Goal: Transaction & Acquisition: Obtain resource

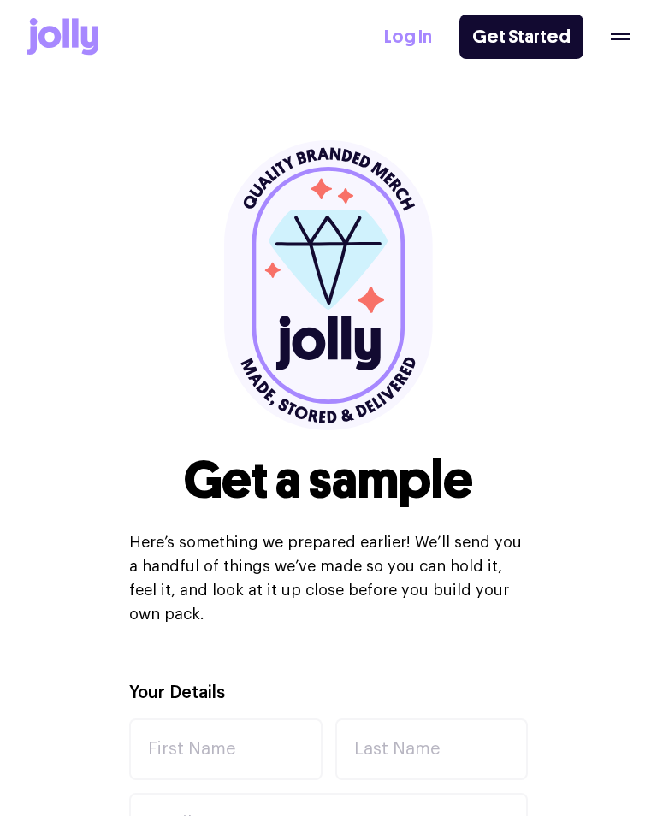
select select
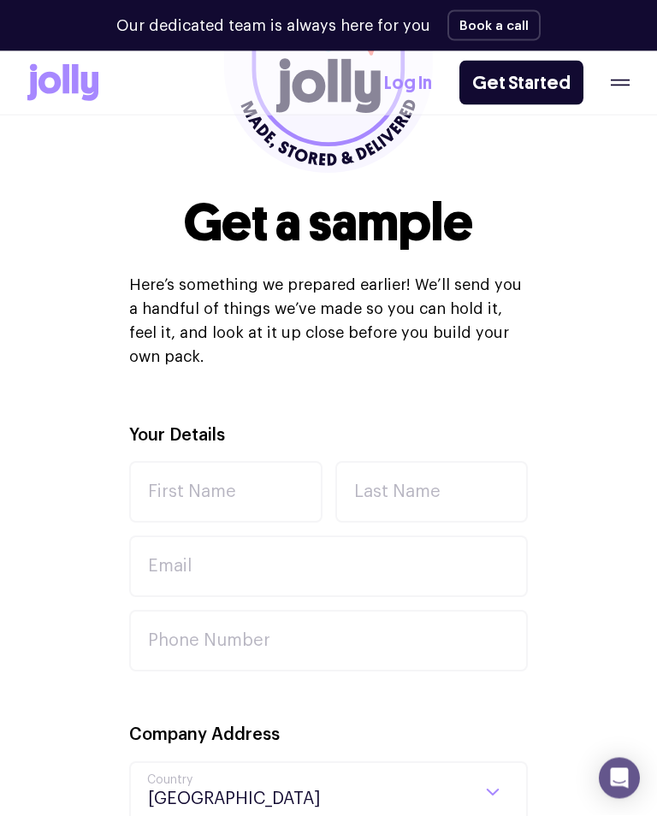
scroll to position [310, 0]
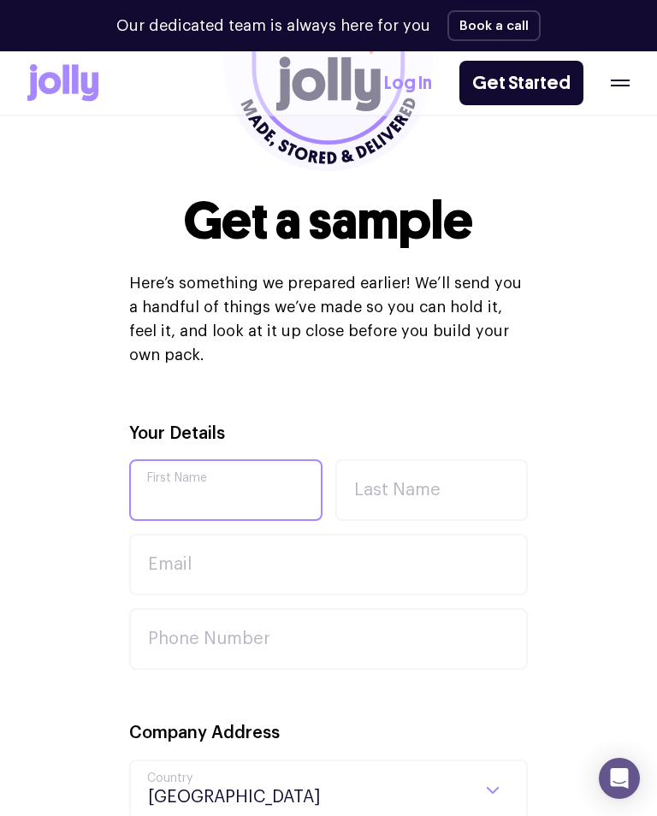
click at [198, 473] on input "First Name" at bounding box center [225, 490] width 193 height 62
type input "[PERSON_NAME]"
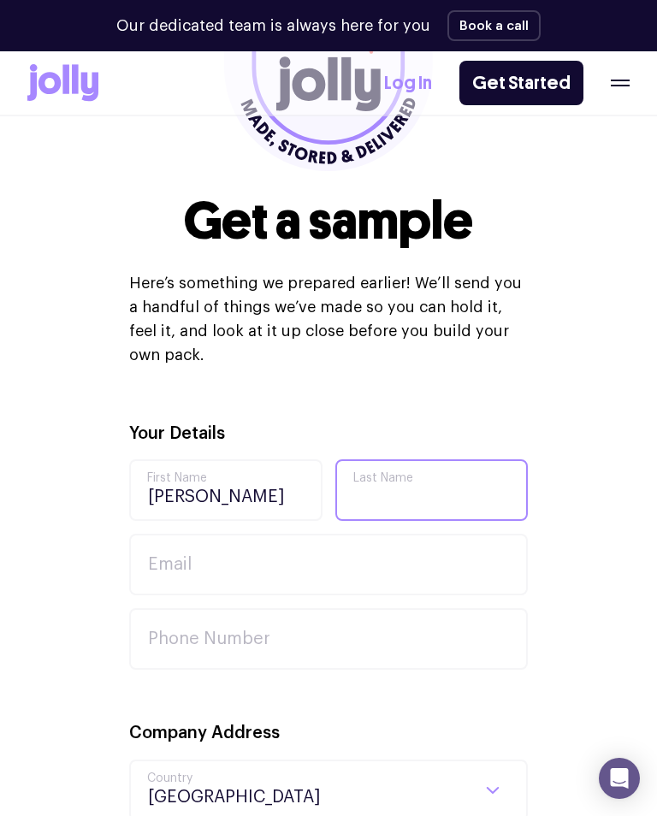
type input "[PERSON_NAME]"
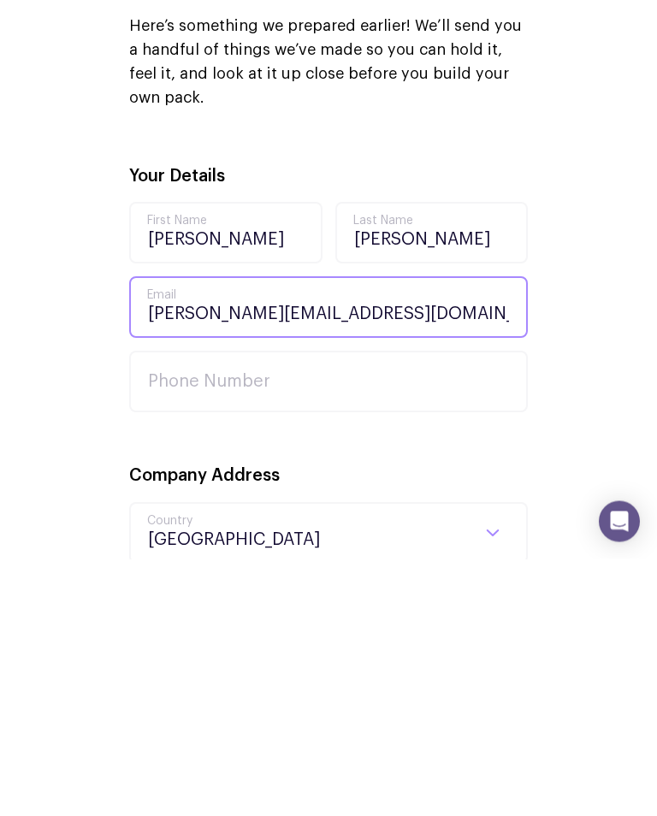
type input "[PERSON_NAME][EMAIL_ADDRESS][DOMAIN_NAME]"
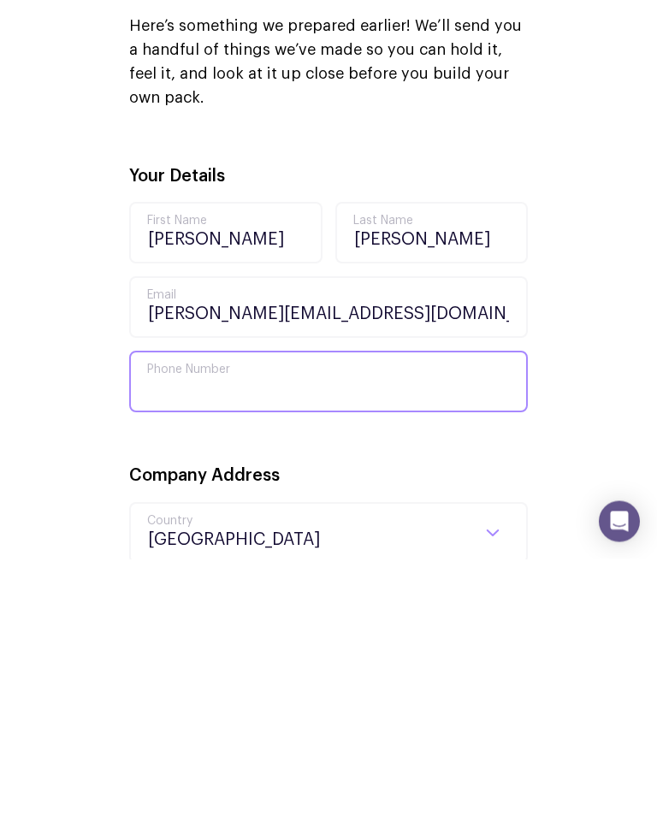
click at [188, 608] on input "Phone Number" at bounding box center [328, 639] width 399 height 62
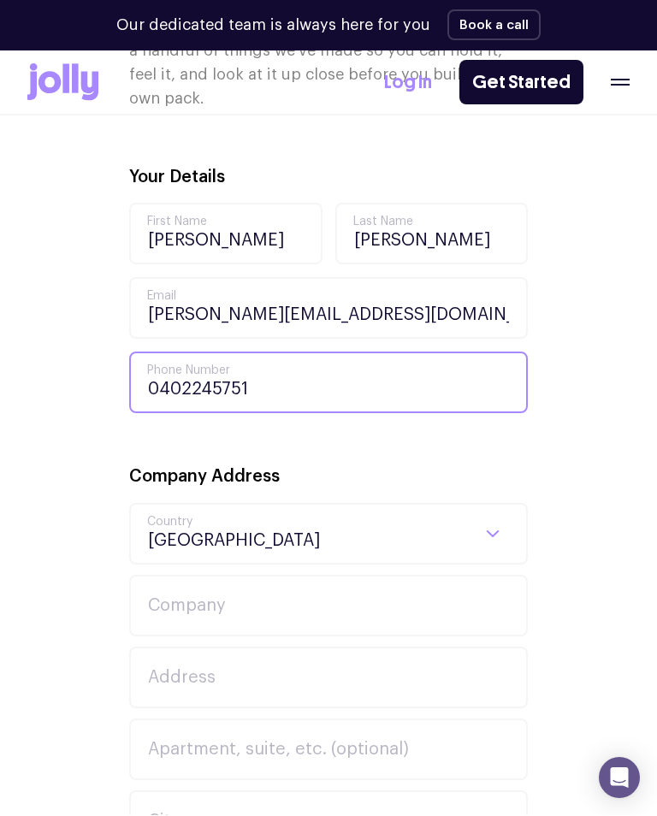
scroll to position [570, 0]
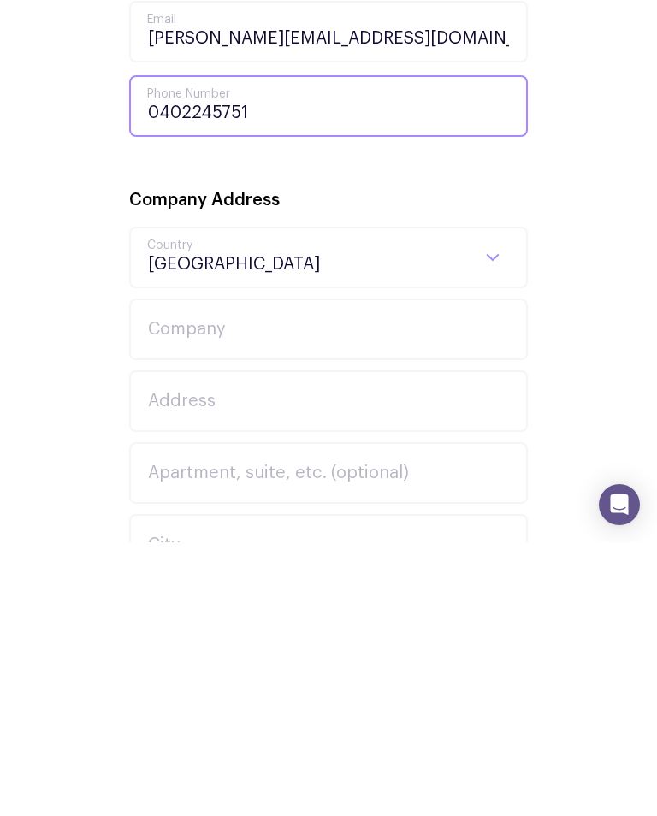
type input "0402245751"
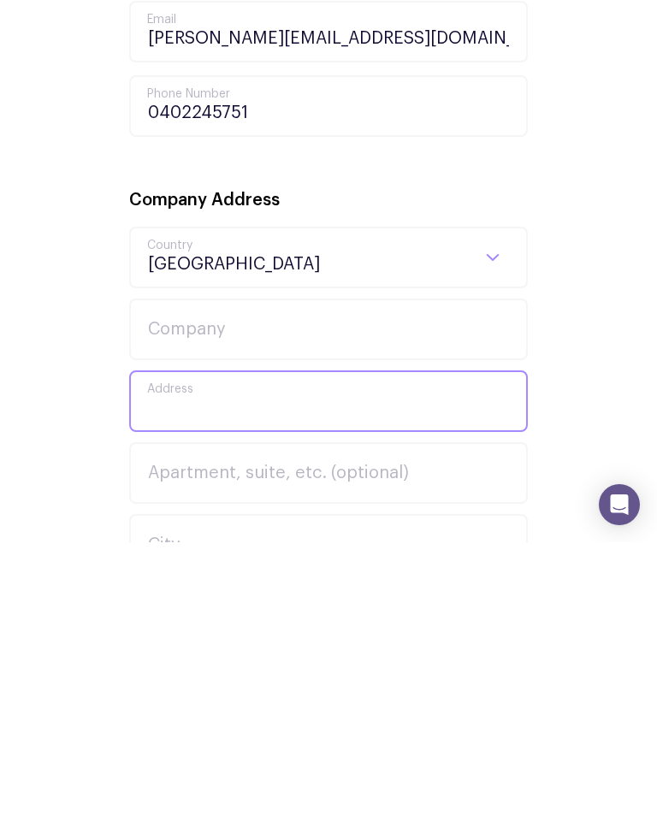
click at [183, 644] on input "Address" at bounding box center [328, 675] width 399 height 62
type input "[STREET_ADDRESS]"
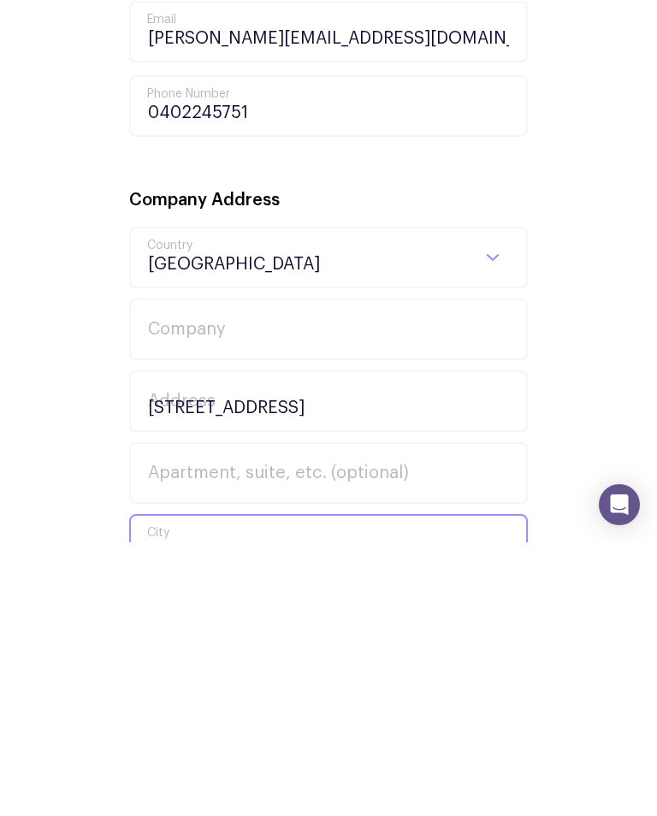
type input "Caboolture"
select select "QLD"
type input "4510"
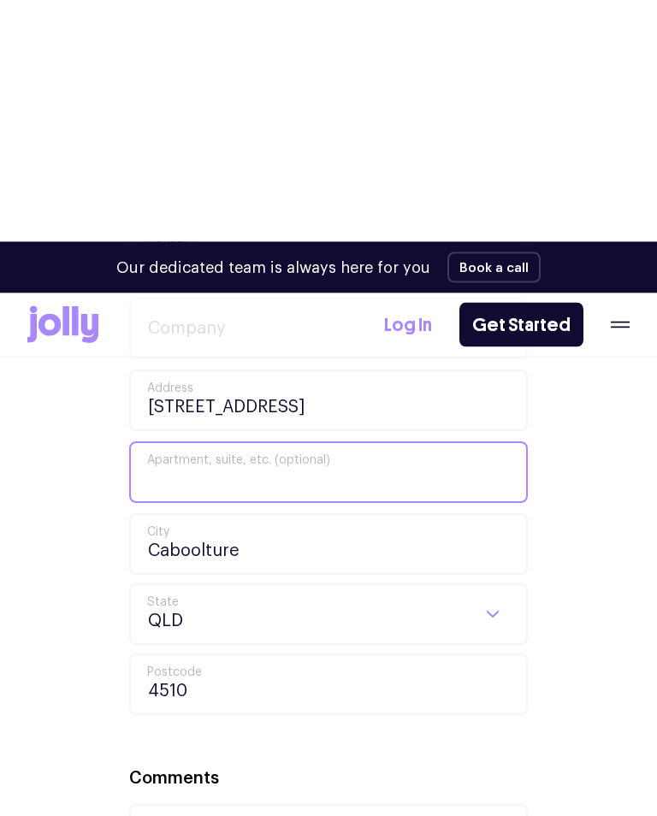
scroll to position [1100, 0]
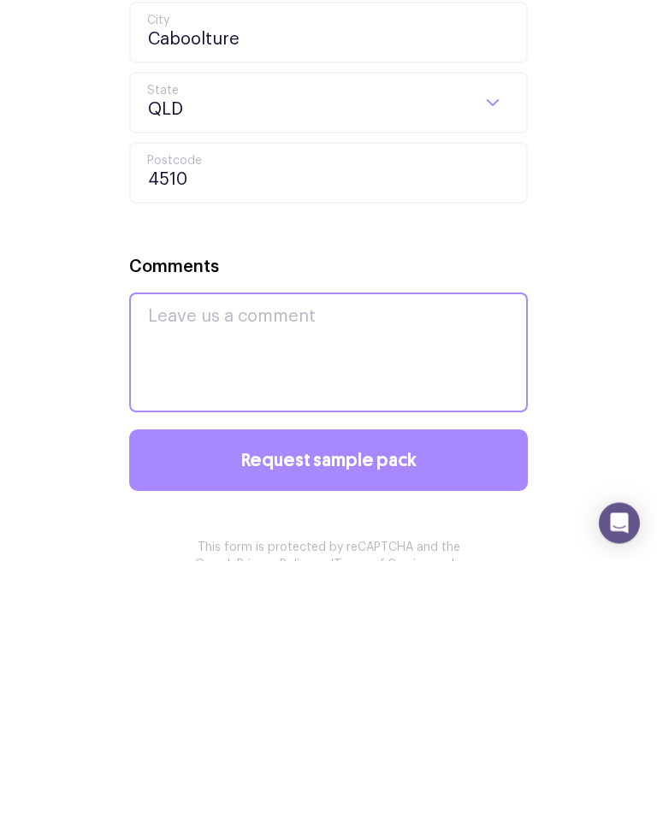
click at [171, 548] on textarea "Comments" at bounding box center [328, 608] width 399 height 120
type textarea "!!"
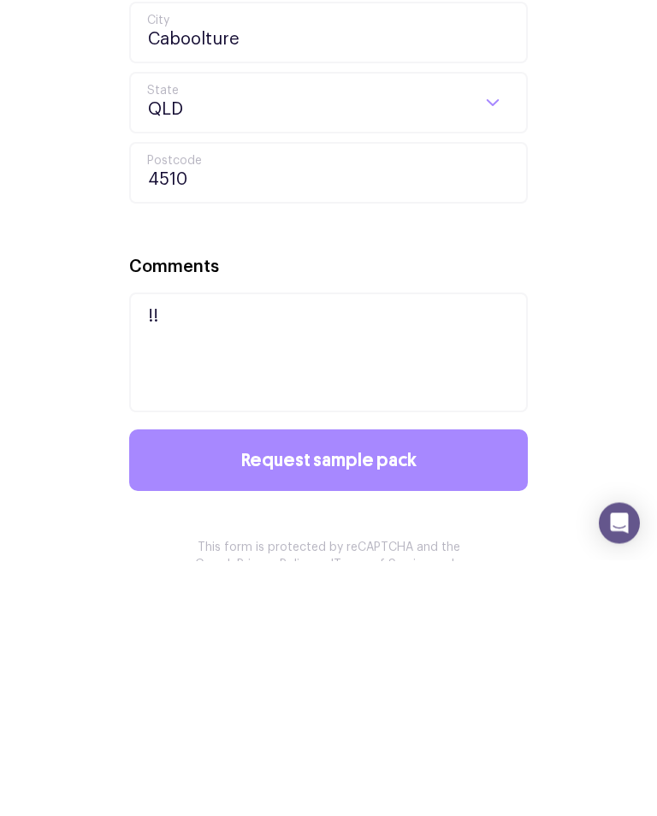
click at [216, 685] on button "Request sample pack" at bounding box center [328, 716] width 399 height 62
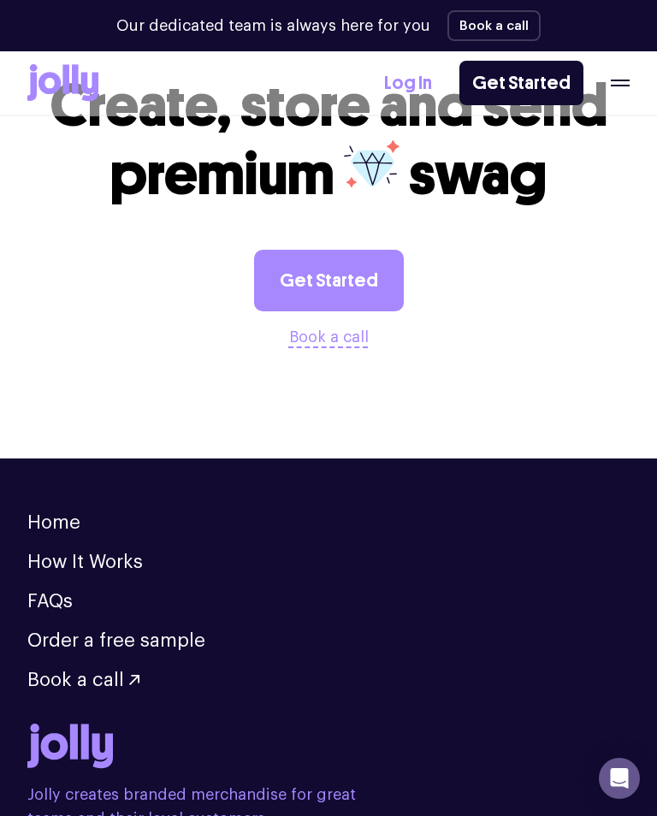
scroll to position [696, 0]
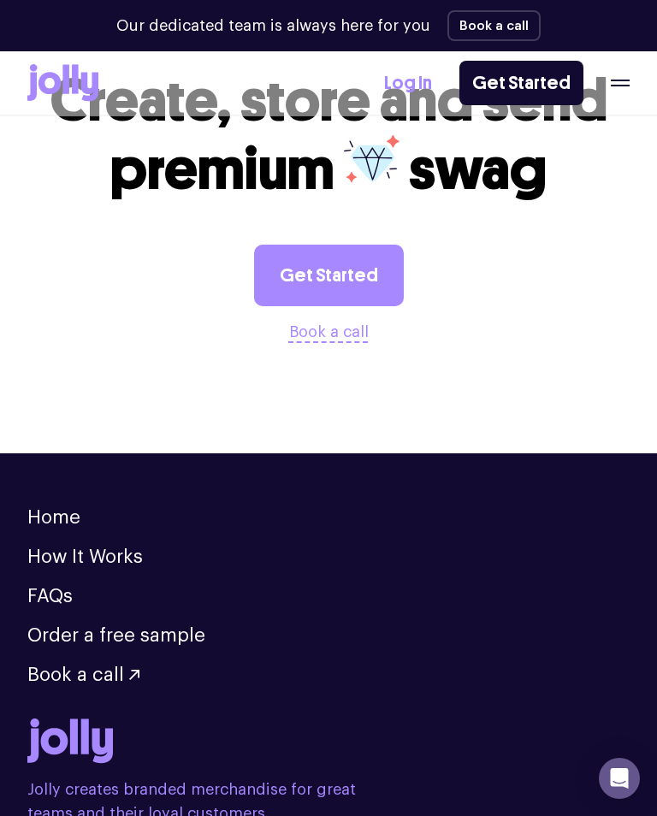
click at [56, 524] on link "Home" at bounding box center [53, 517] width 53 height 19
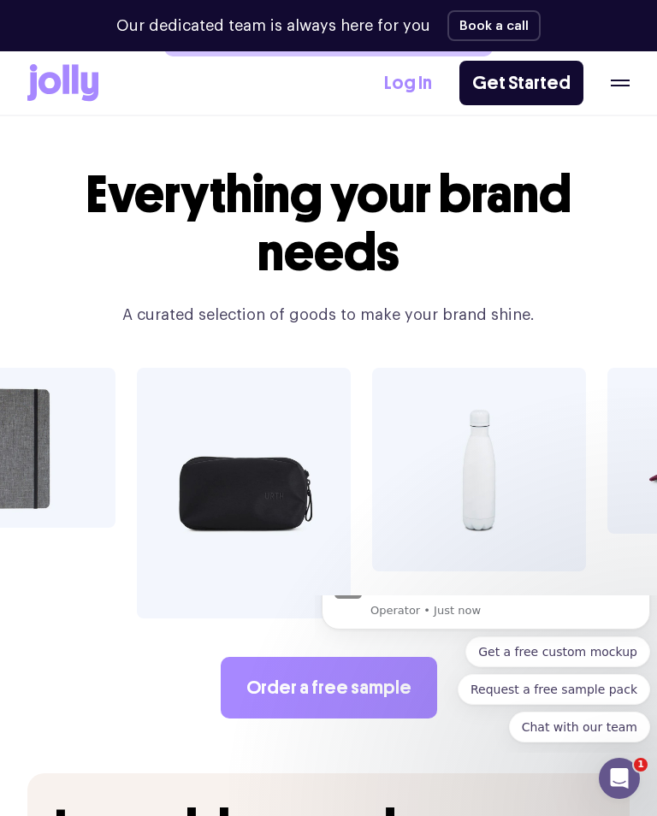
scroll to position [2701, 0]
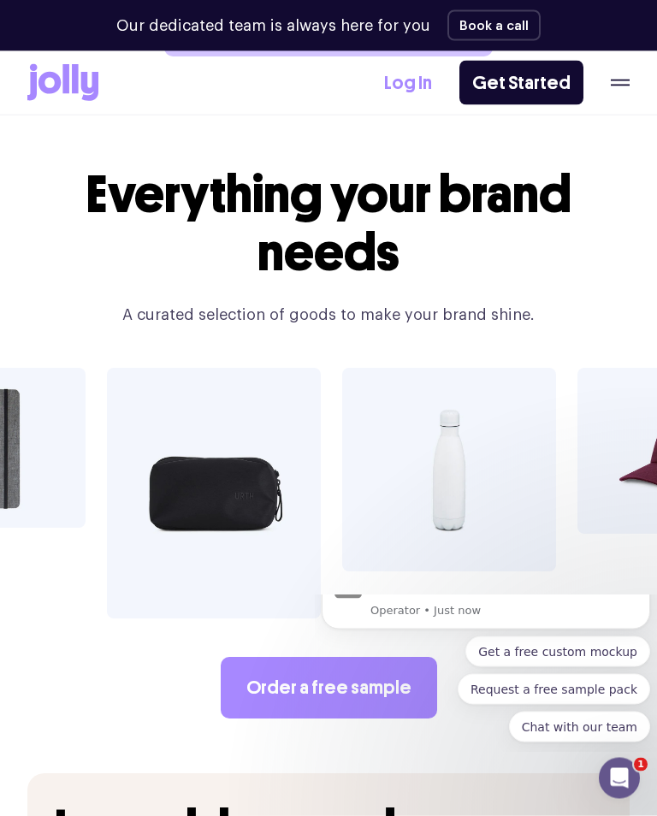
click at [523, 666] on button "Get a free custom mockup" at bounding box center [557, 650] width 185 height 31
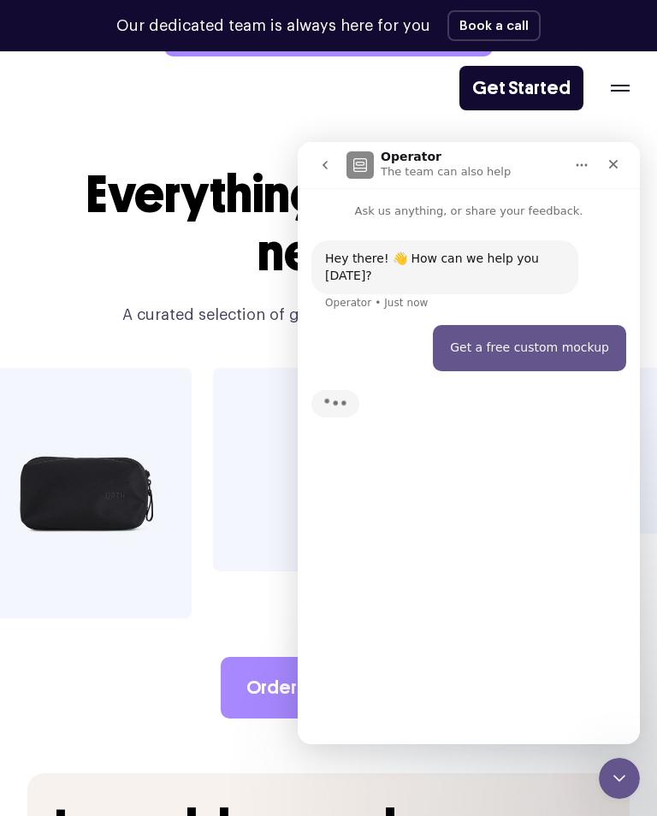
scroll to position [0, 0]
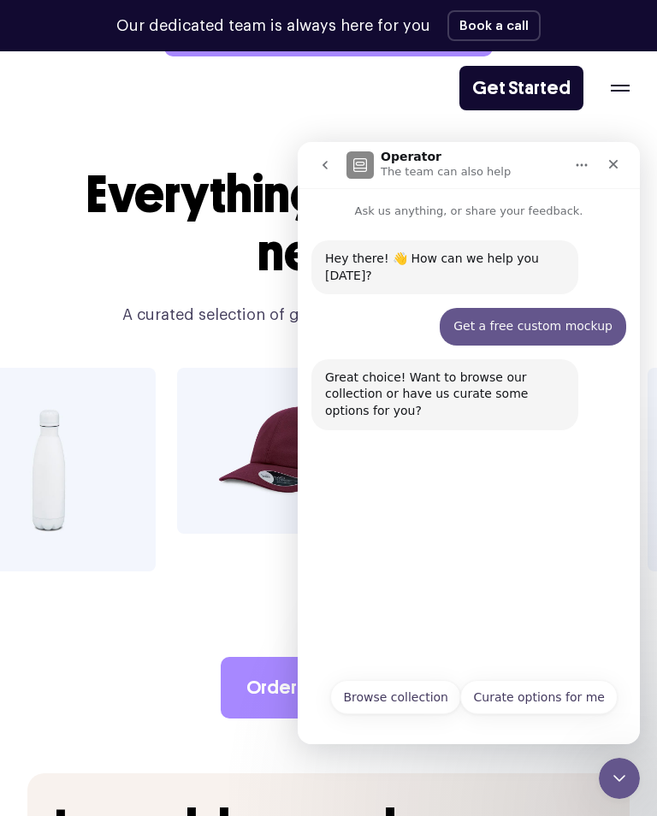
click at [369, 698] on button "Browse collection" at bounding box center [395, 697] width 131 height 34
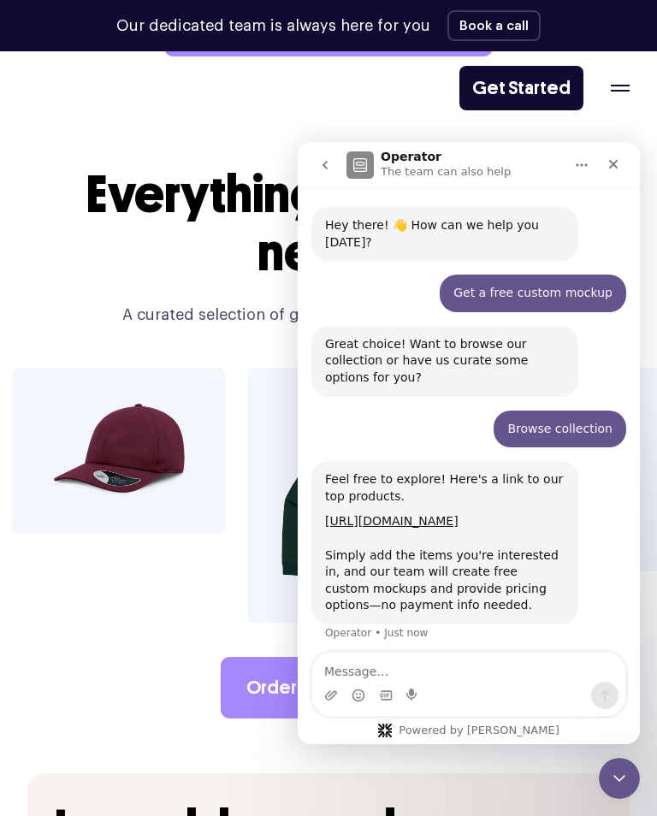
scroll to position [33, 0]
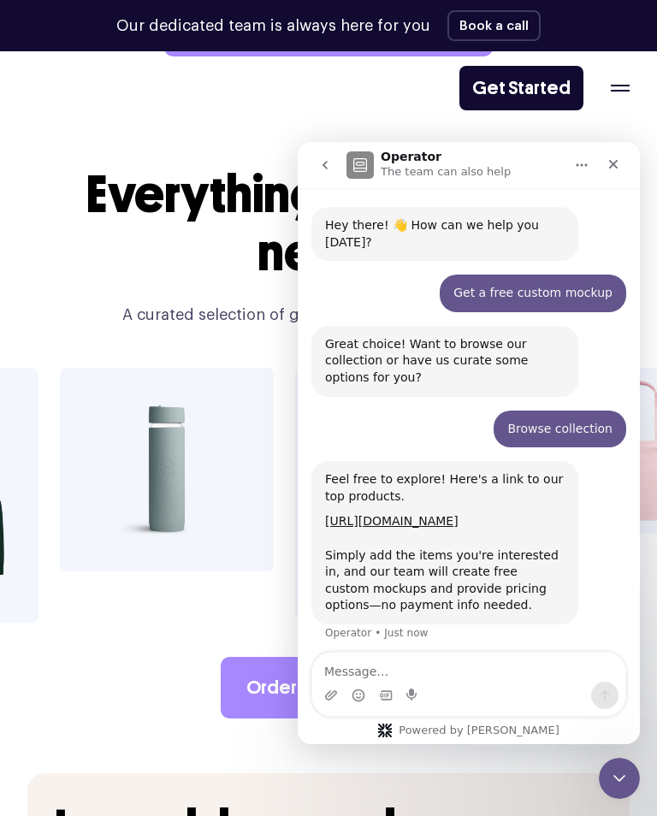
click at [454, 514] on link "[URL][DOMAIN_NAME]" at bounding box center [391, 521] width 133 height 14
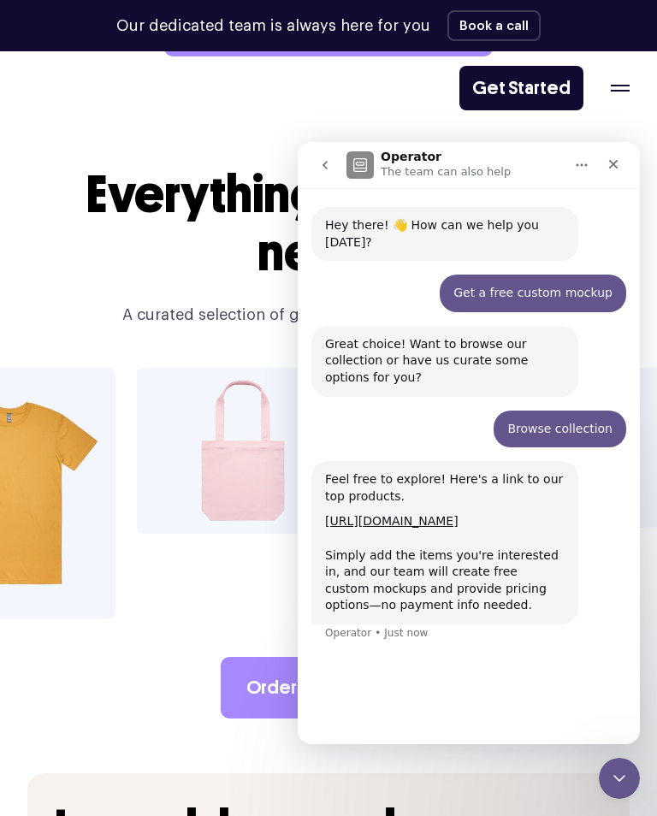
click at [613, 168] on icon "Close" at bounding box center [613, 164] width 14 height 14
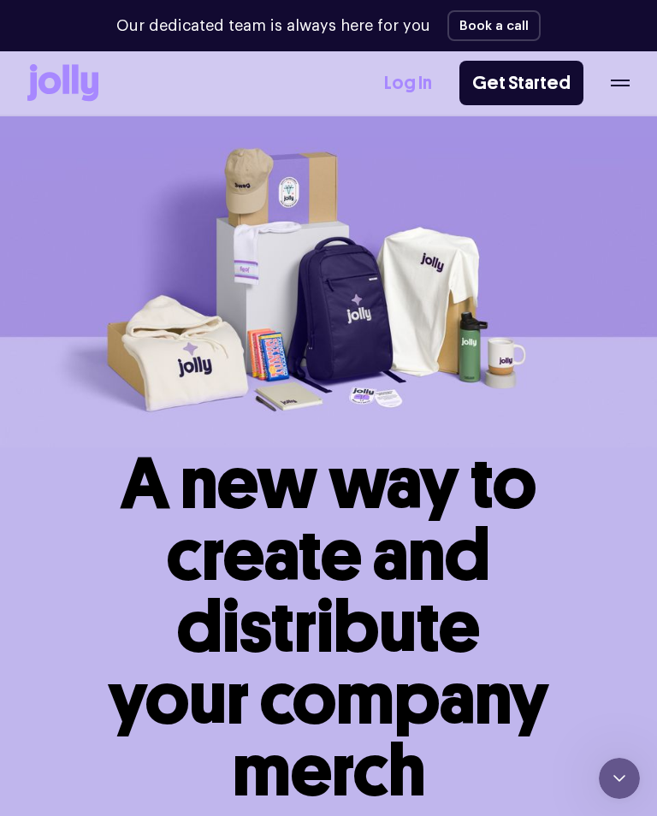
click at [93, 0] on html "Our dedicated team is always here for you Book a call Our dedicated team is alw…" at bounding box center [328, 408] width 657 height 816
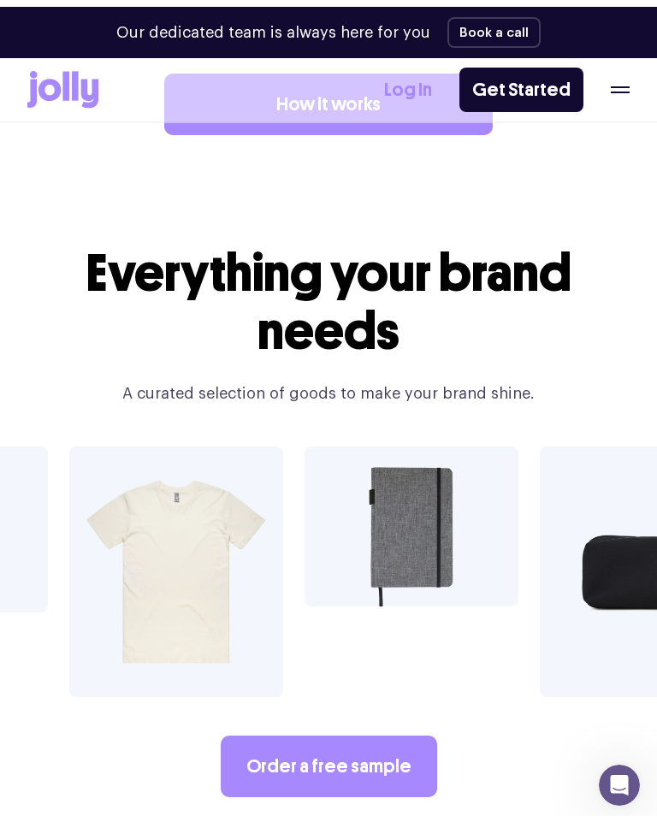
scroll to position [2622, 0]
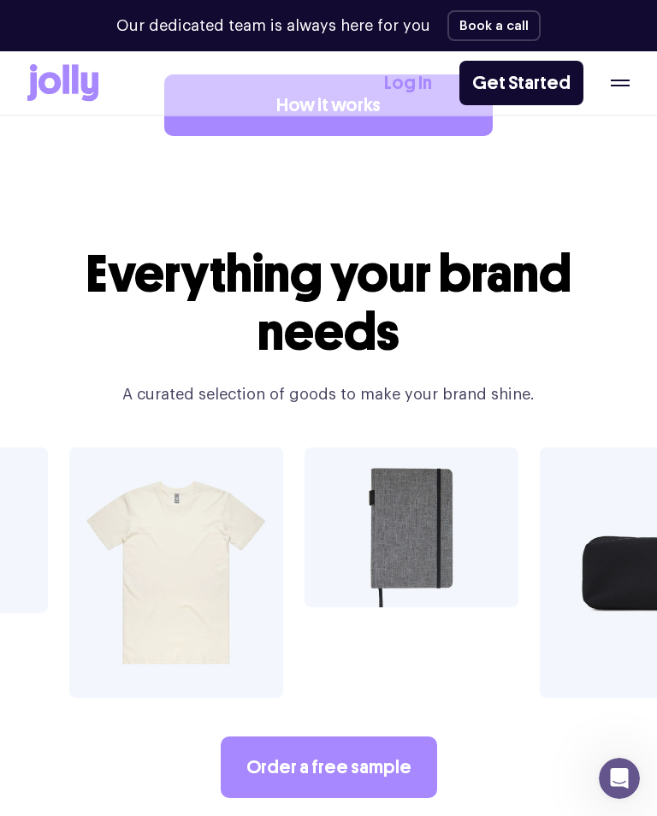
click at [288, 736] on link "Order a free sample" at bounding box center [329, 767] width 216 height 62
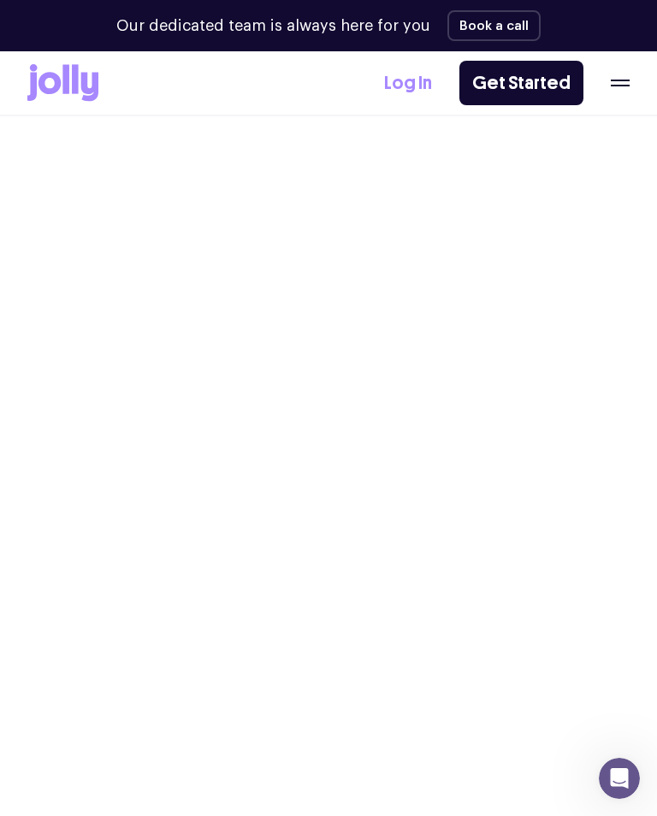
select select
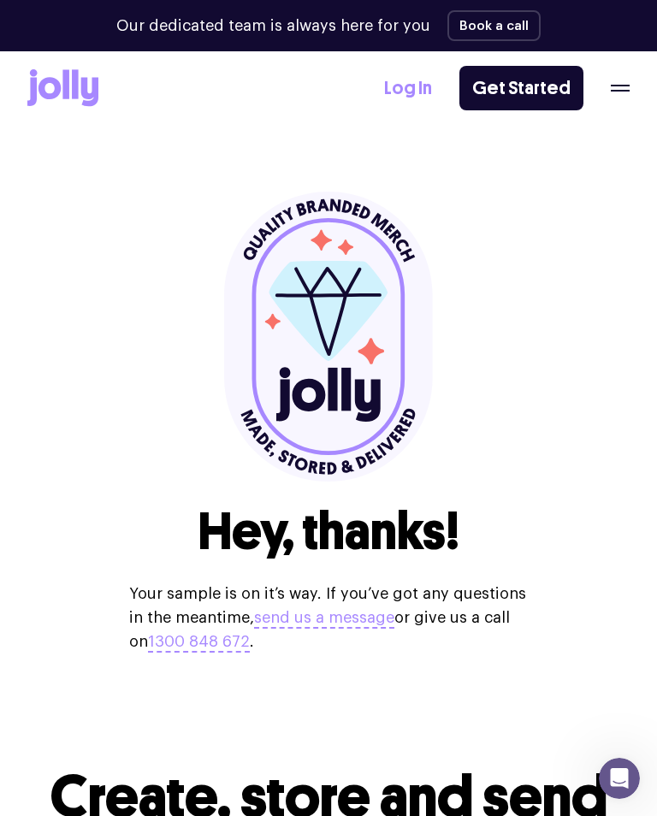
click at [621, 88] on icon "button" at bounding box center [620, 88] width 19 height 7
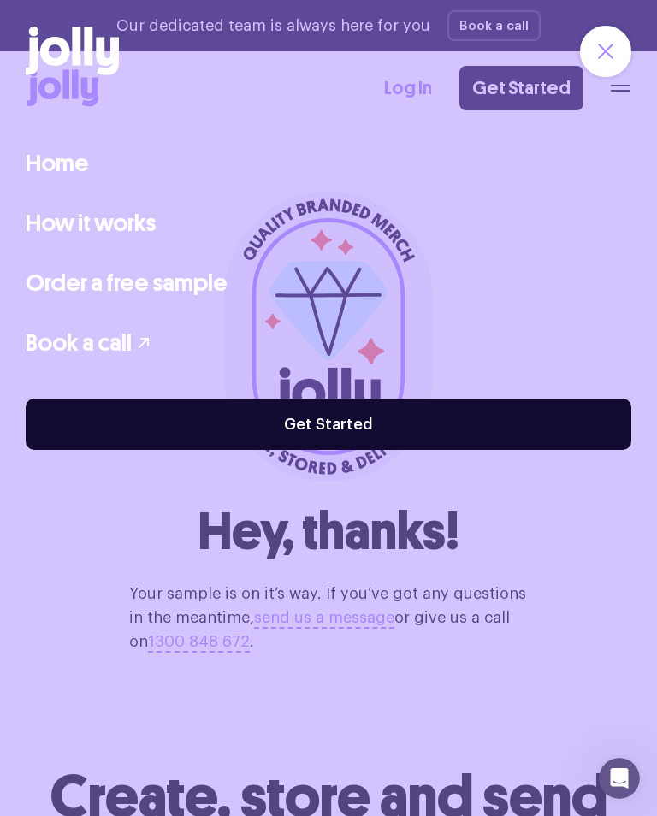
click at [68, 211] on link "How it works" at bounding box center [91, 223] width 130 height 36
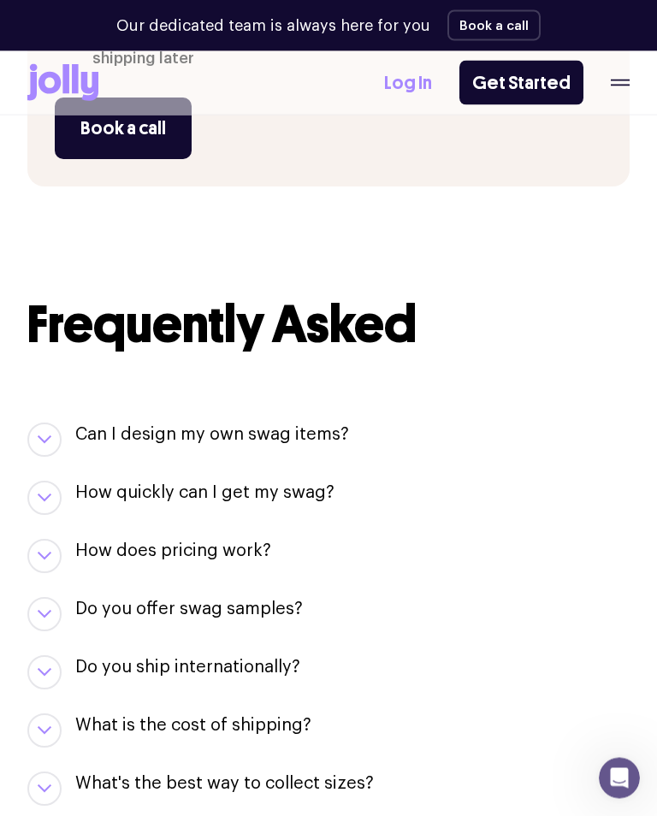
scroll to position [1707, 0]
click at [611, 86] on div "Log In Get Started" at bounding box center [506, 83] width 245 height 44
click at [626, 82] on icon "button" at bounding box center [620, 83] width 19 height 7
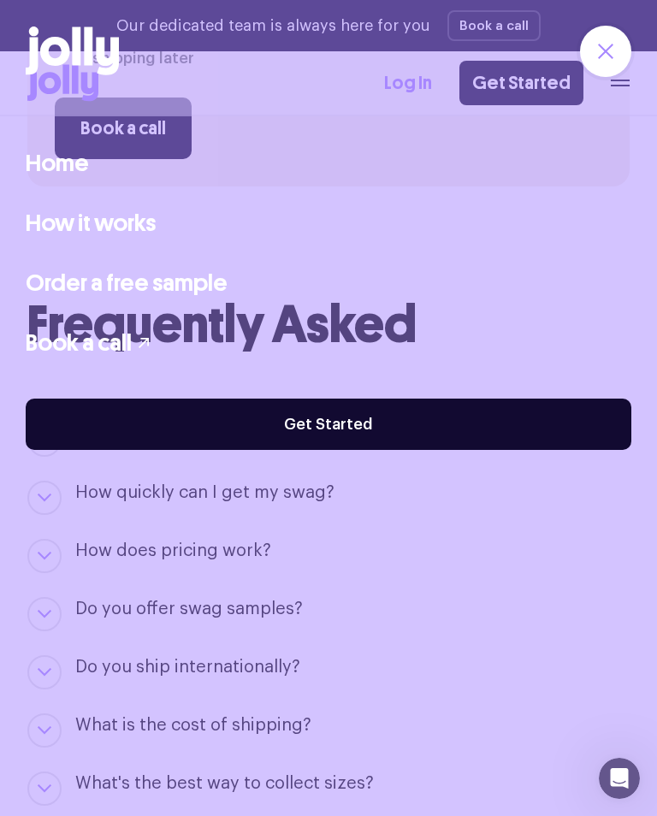
click at [74, 274] on link "Order a free sample" at bounding box center [127, 283] width 202 height 36
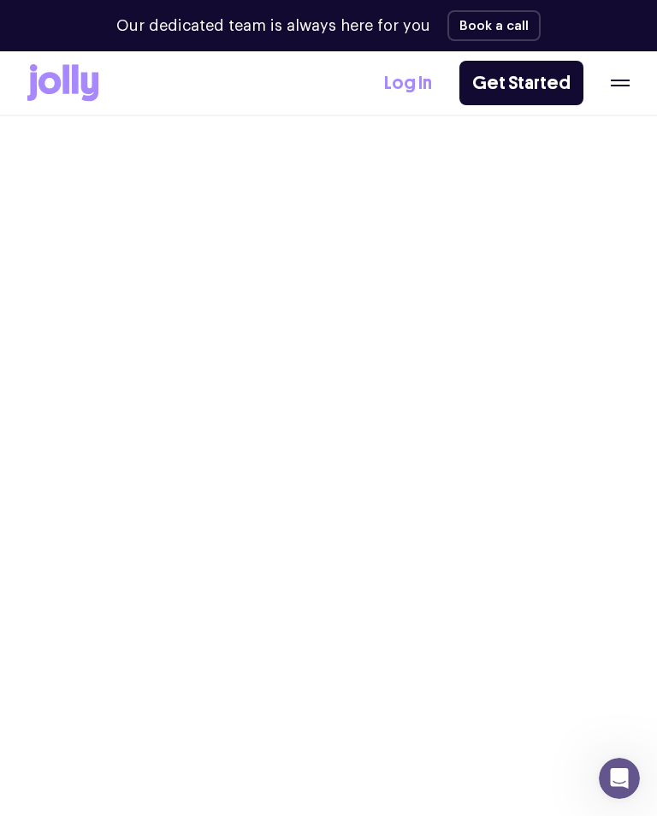
select select
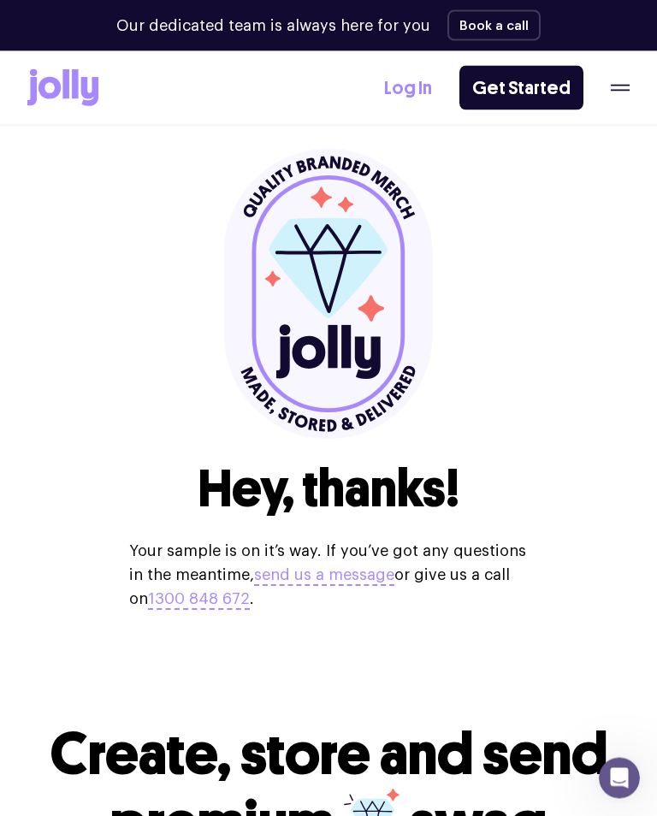
scroll to position [43, 0]
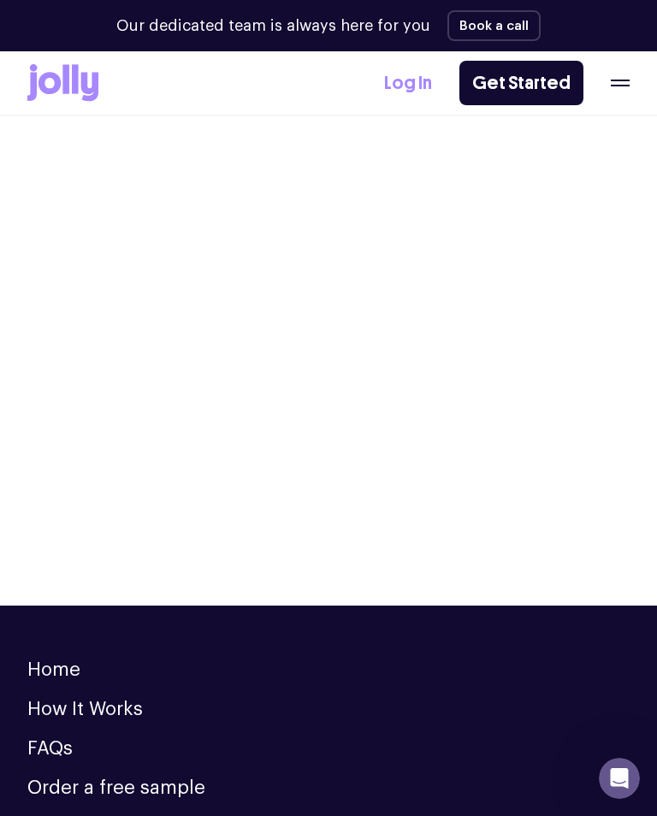
scroll to position [1707, 0]
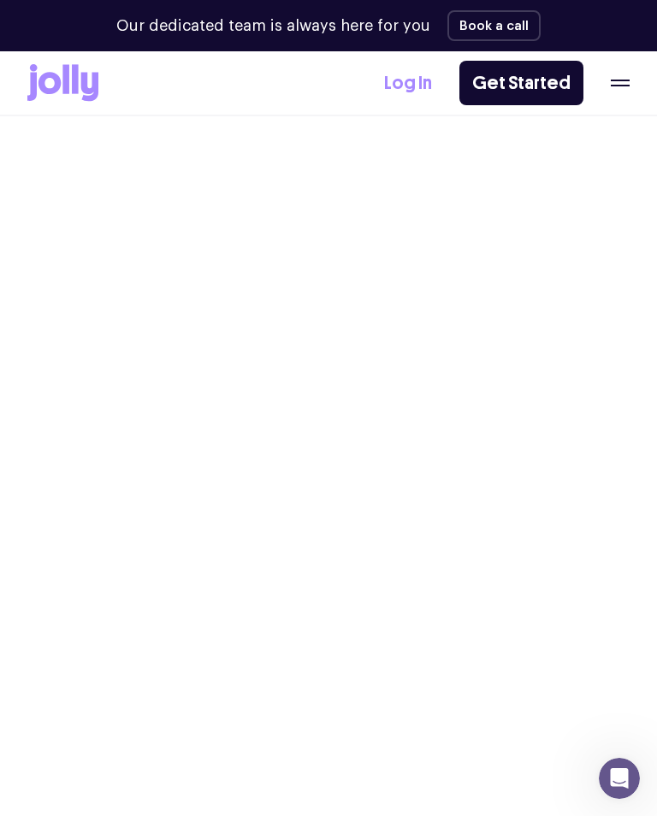
select select
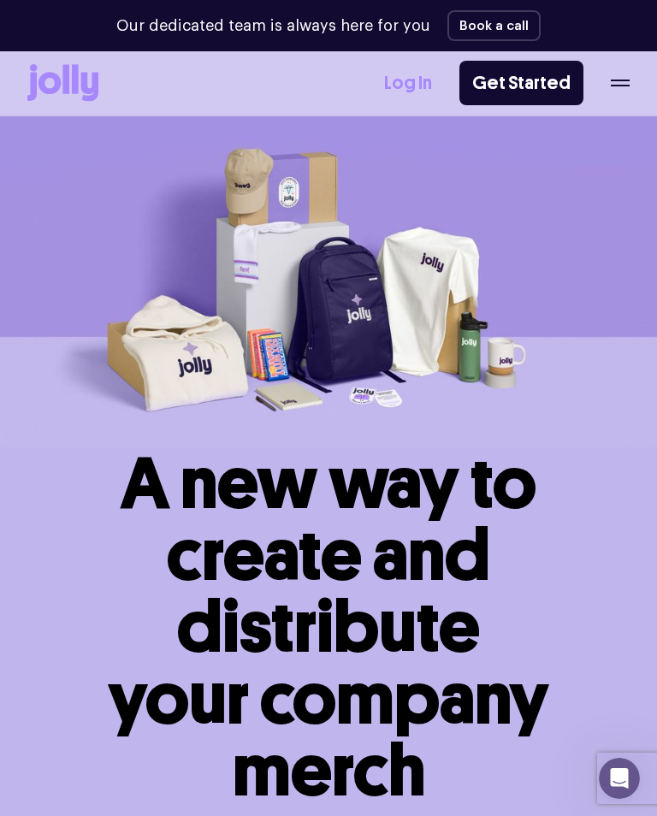
scroll to position [2622, 0]
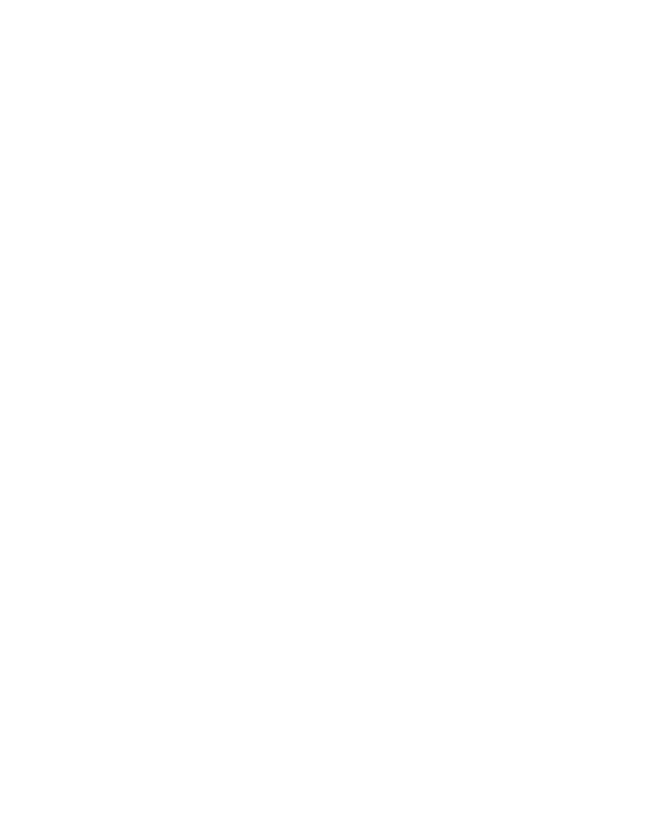
select select
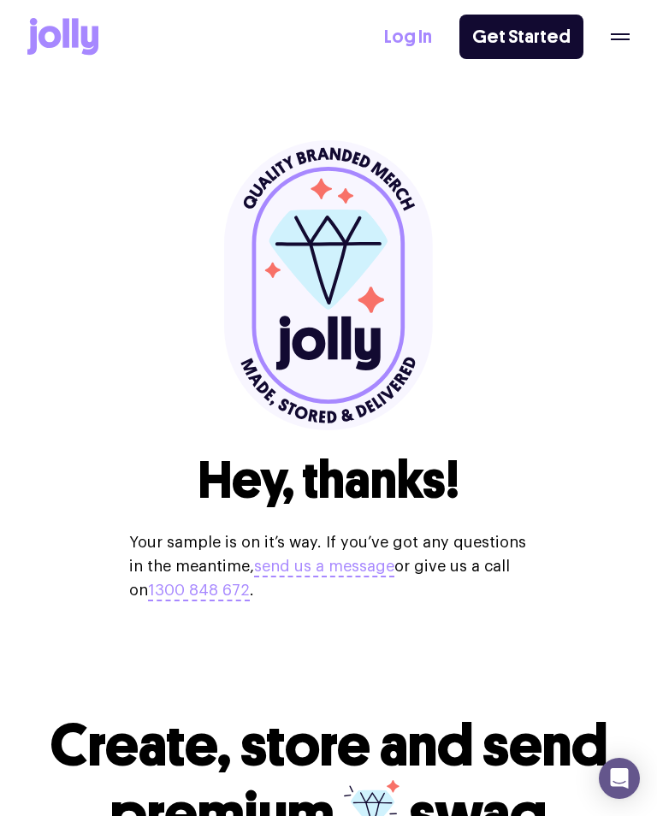
select select
